Goal: Information Seeking & Learning: Learn about a topic

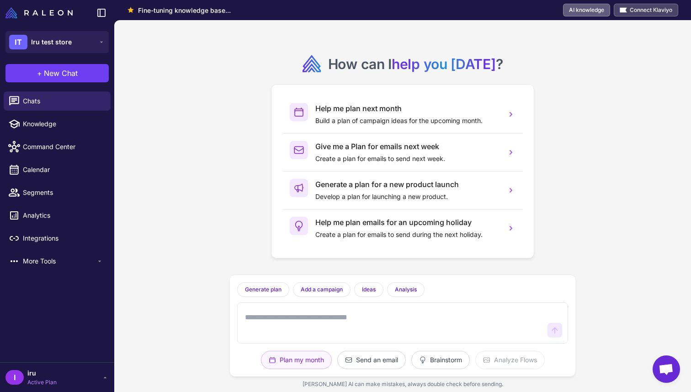
click at [591, 13] on link "AI knowledge" at bounding box center [586, 10] width 47 height 13
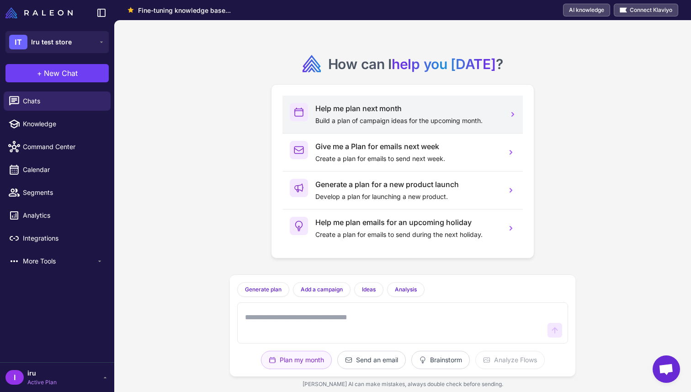
click at [338, 116] on p "Build a plan of campaign ideas for the upcoming month." at bounding box center [407, 121] width 184 height 10
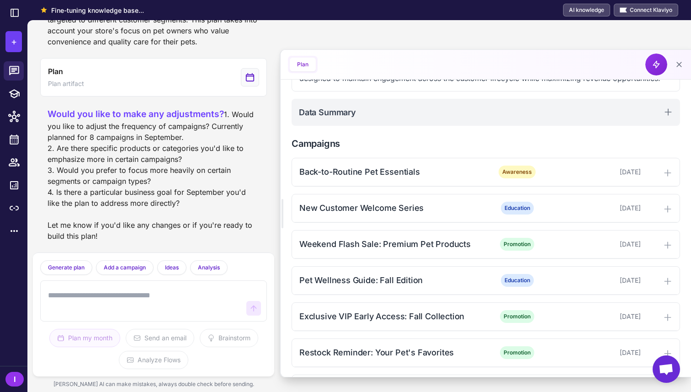
scroll to position [181, 0]
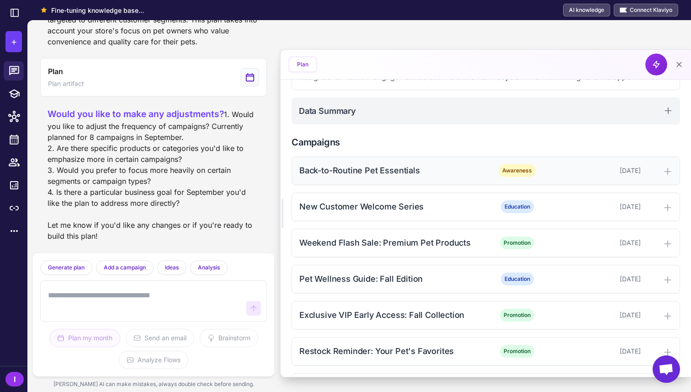
click at [359, 164] on div "Back-to-Routine Pet Essentials" at bounding box center [391, 170] width 185 height 12
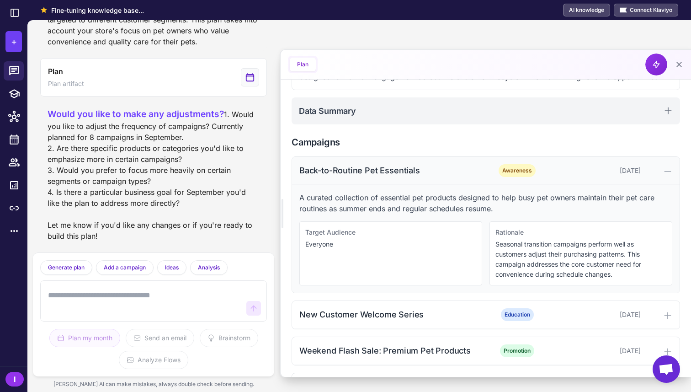
click at [350, 175] on div "Back-to-Routine Pet Essentials" at bounding box center [391, 170] width 185 height 12
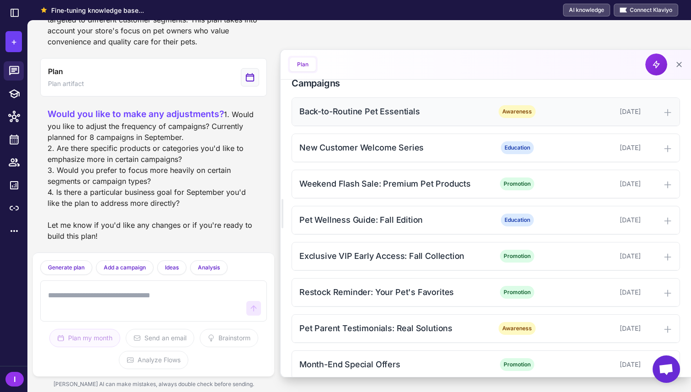
scroll to position [241, 0]
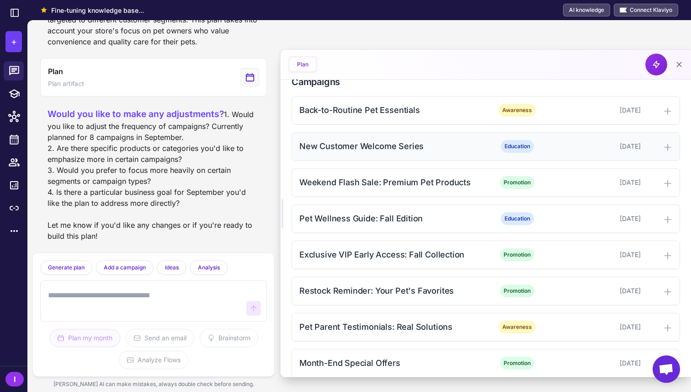
click at [356, 152] on div "New Customer Welcome Series" at bounding box center [391, 146] width 185 height 12
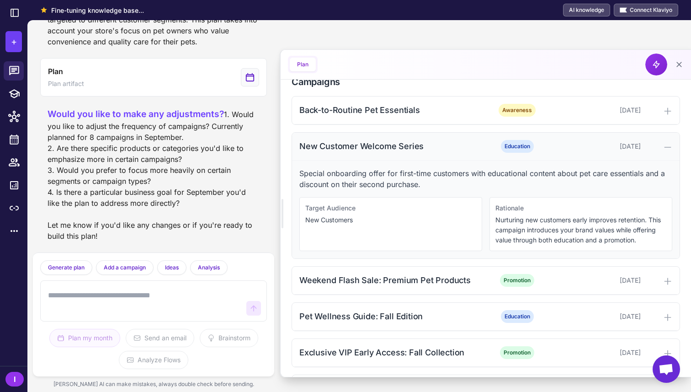
click at [356, 152] on div "New Customer Welcome Series" at bounding box center [391, 146] width 185 height 12
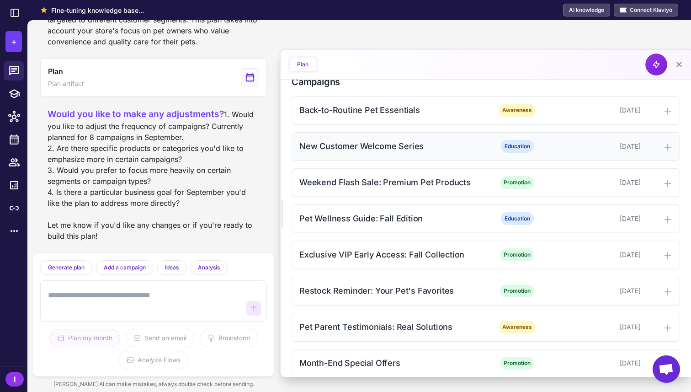
scroll to position [253, 0]
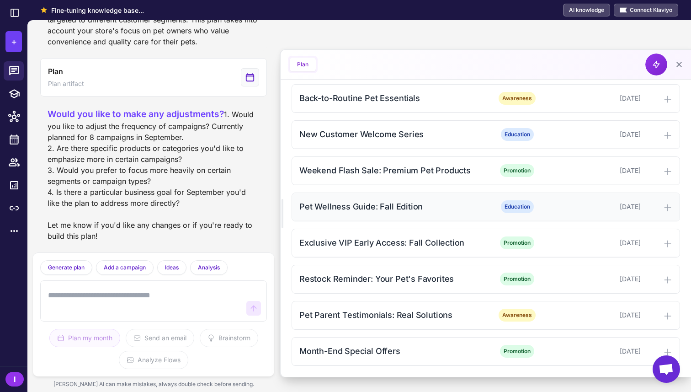
click at [356, 208] on div "Pet Wellness Guide: Fall Edition" at bounding box center [391, 206] width 185 height 12
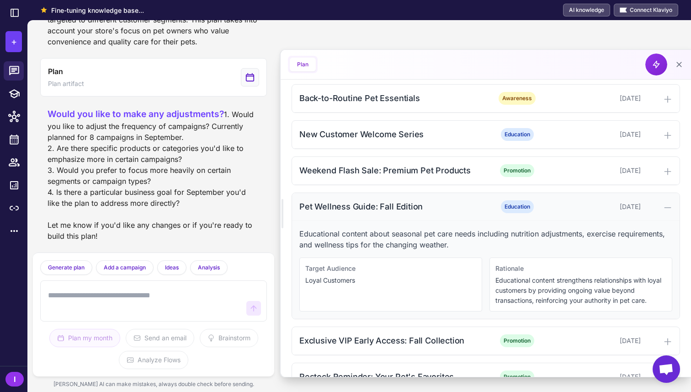
click at [355, 207] on div "Pet Wellness Guide: Fall Edition" at bounding box center [391, 206] width 185 height 12
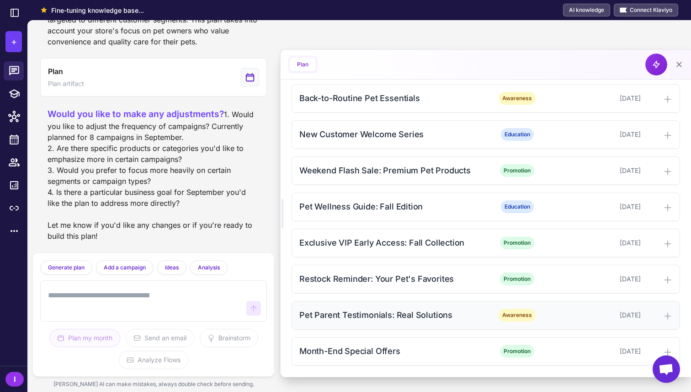
click at [364, 316] on div "Pet Parent Testimonials: Real Solutions" at bounding box center [391, 315] width 185 height 12
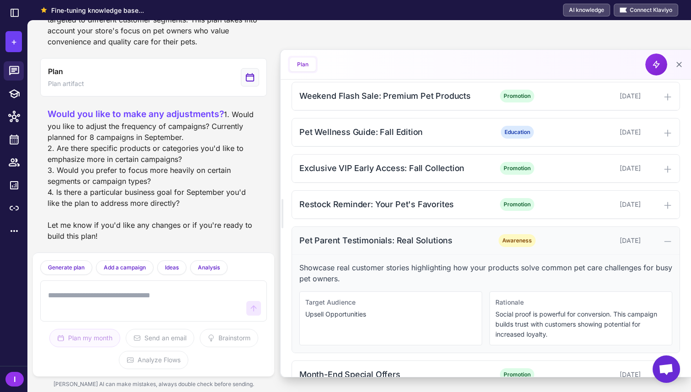
scroll to position [333, 0]
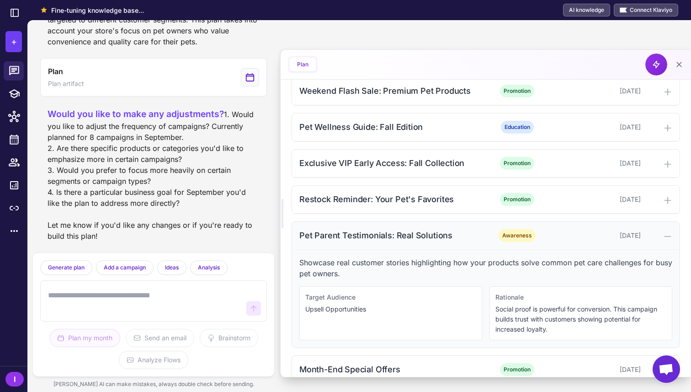
click at [374, 234] on div "Pet Parent Testimonials: Real Solutions" at bounding box center [391, 235] width 185 height 12
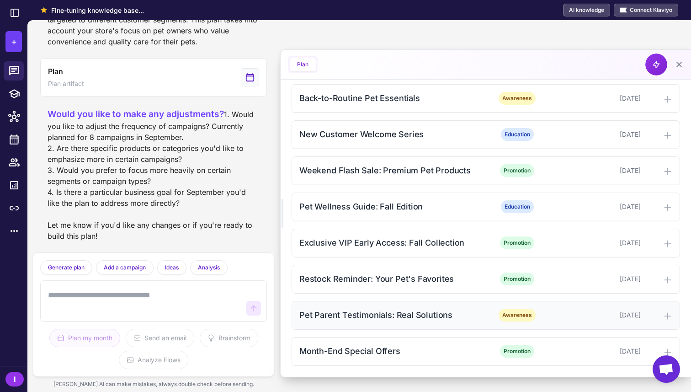
scroll to position [0, 0]
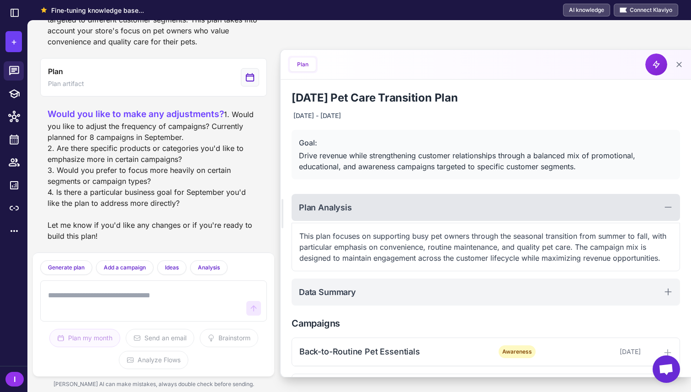
click at [370, 215] on div "Plan Analysis" at bounding box center [486, 207] width 389 height 27
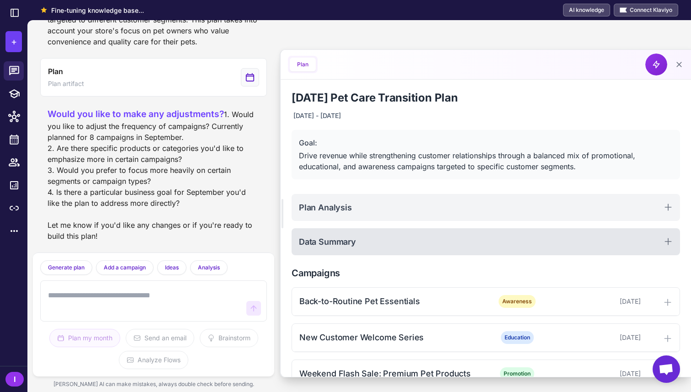
click at [372, 238] on div "Data Summary" at bounding box center [486, 241] width 389 height 27
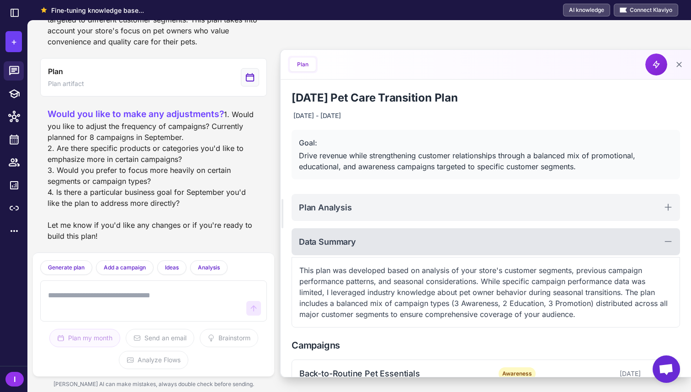
click at [372, 238] on div "Data Summary" at bounding box center [486, 241] width 389 height 27
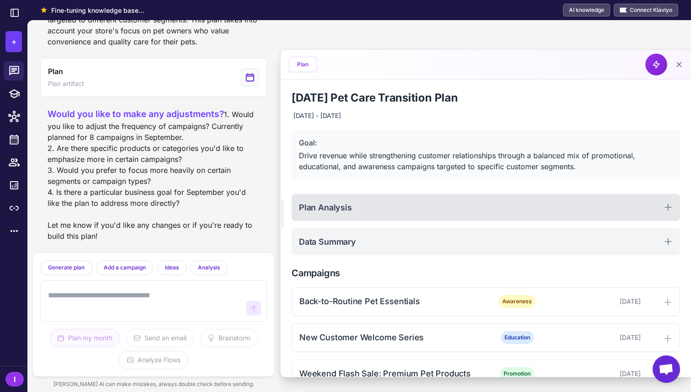
click at [375, 201] on div "Plan Analysis" at bounding box center [486, 207] width 389 height 27
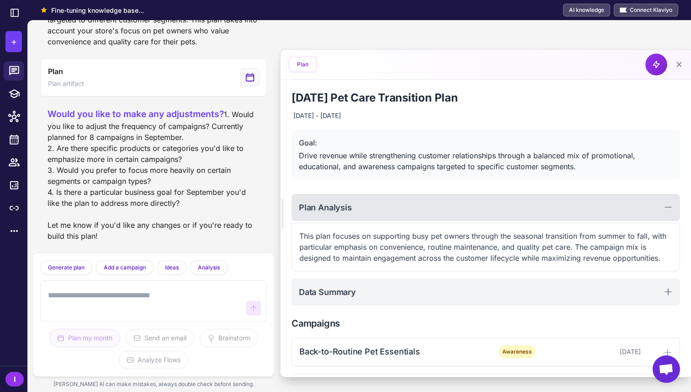
click at [375, 201] on div "Plan Analysis" at bounding box center [486, 207] width 389 height 27
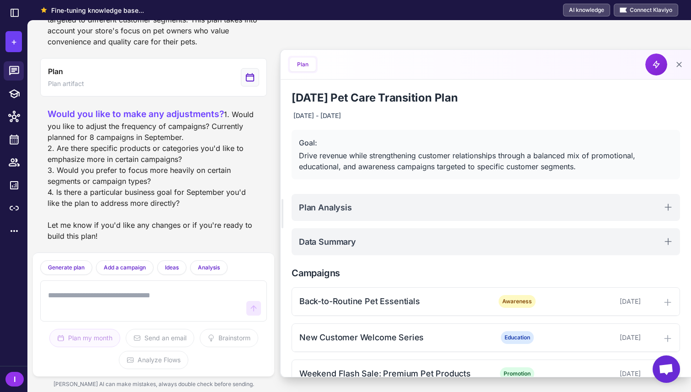
click at [300, 64] on button "Plan" at bounding box center [303, 65] width 26 height 14
click at [679, 61] on icon at bounding box center [679, 64] width 9 height 9
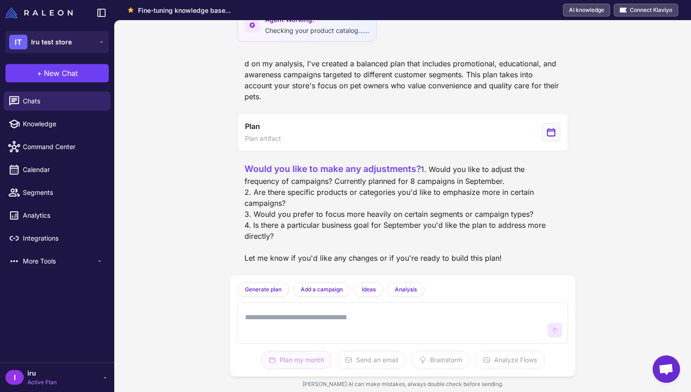
scroll to position [503, 0]
click at [69, 129] on link "Knowledge" at bounding box center [57, 123] width 107 height 19
select select
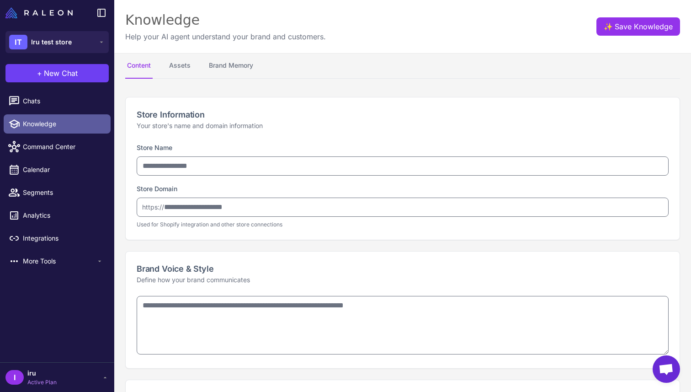
type input "**********"
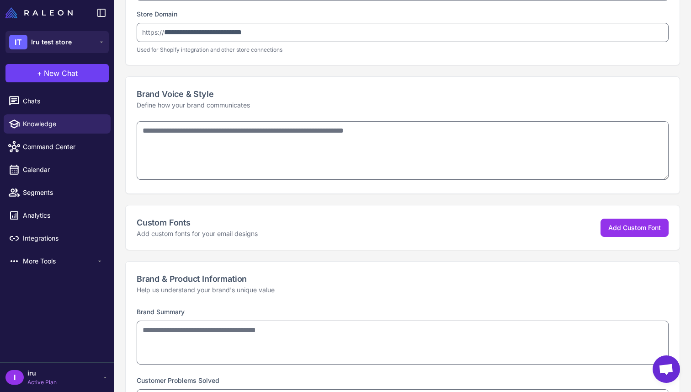
scroll to position [0, 0]
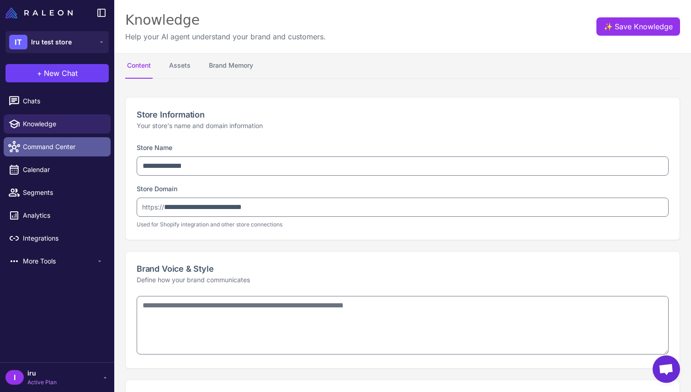
click at [64, 149] on span "Command Center" at bounding box center [63, 147] width 80 height 10
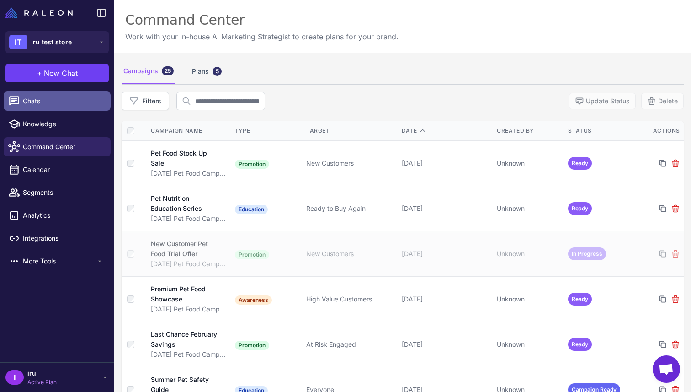
click at [46, 105] on span "Chats" at bounding box center [63, 101] width 80 height 10
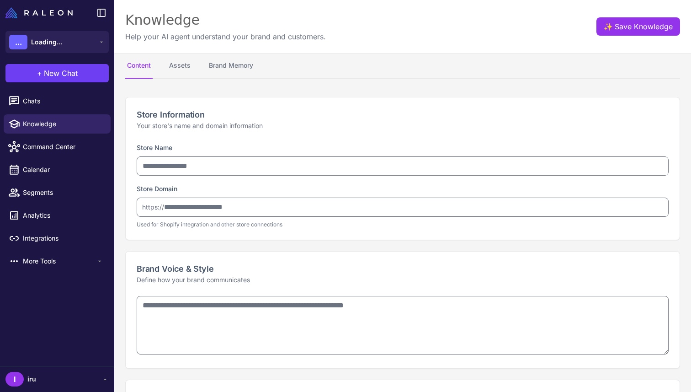
select select
type input "**********"
type textarea "**********"
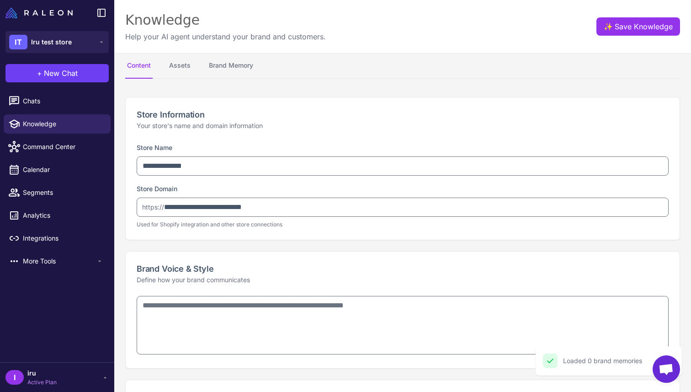
click at [33, 13] on img at bounding box center [38, 12] width 67 height 11
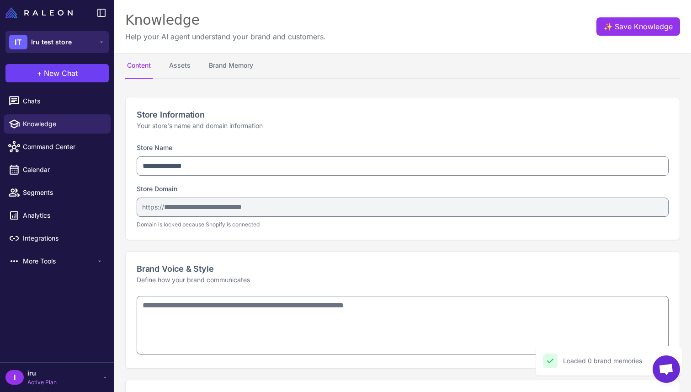
click at [79, 44] on button "IT Iru test store" at bounding box center [56, 42] width 103 height 22
click at [28, 10] on img at bounding box center [38, 12] width 67 height 11
click at [16, 12] on img at bounding box center [38, 12] width 67 height 11
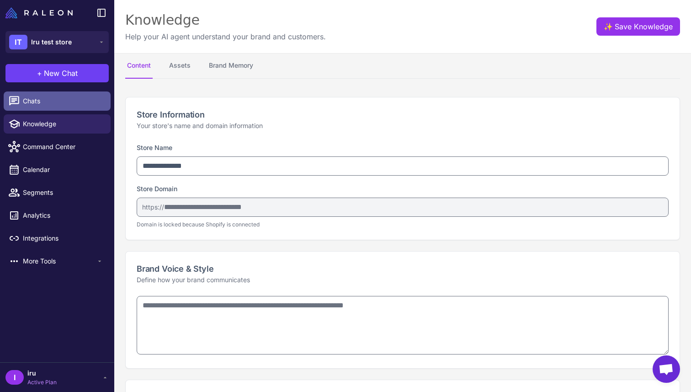
click at [30, 106] on span "Chats" at bounding box center [63, 101] width 80 height 10
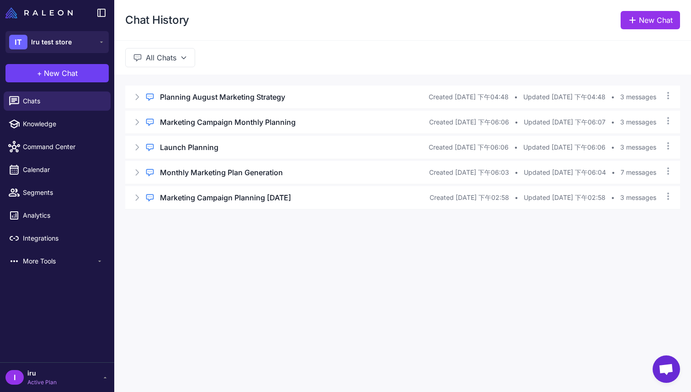
select select
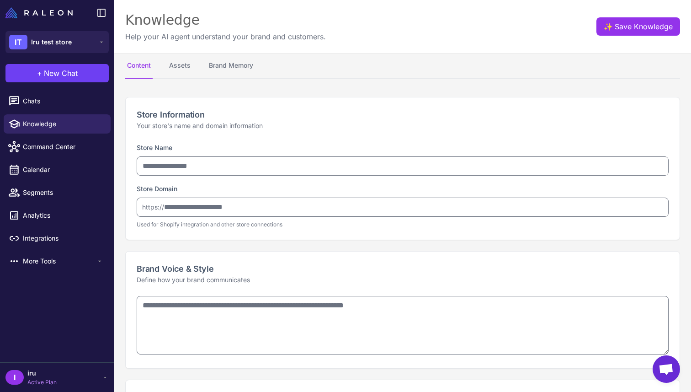
type input "**********"
